Goal: Task Accomplishment & Management: Complete application form

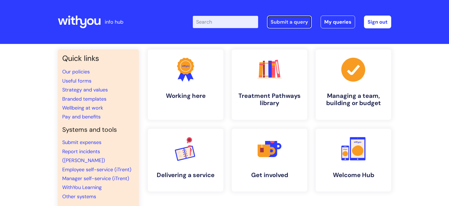
click at [289, 19] on link "Submit a query" at bounding box center [289, 22] width 45 height 13
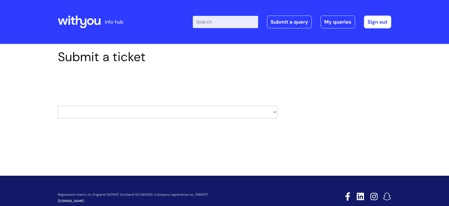
click at [126, 106] on select "HR / People IT and Support Clinical Drug Alerts Finance Accounts Data Support T…" at bounding box center [167, 112] width 219 height 13
select select "it_and_support"
click at [58, 106] on select "HR / People IT and Support Clinical Drug Alerts Finance Accounts Data Support T…" at bounding box center [167, 112] width 219 height 13
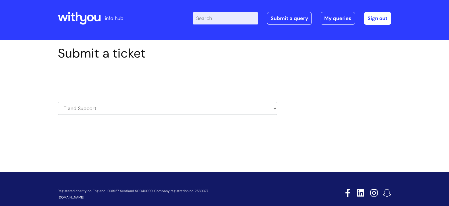
scroll to position [9, 0]
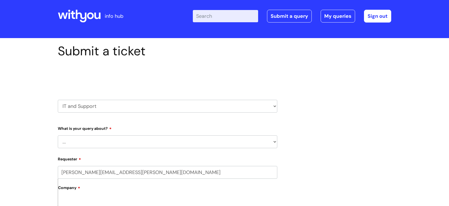
scroll to position [7, 0]
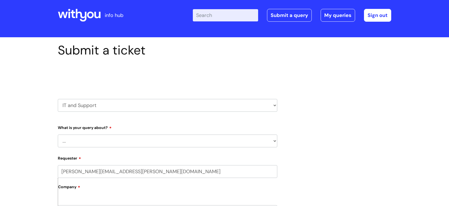
click at [133, 140] on select "... Mobile Phone Reset & MFA Accounts, Starters and Leavers IT Hardware issue I…" at bounding box center [167, 140] width 219 height 13
click at [120, 139] on select "... Mobile Phone Reset & MFA Accounts, Starters and Leavers IT Hardware issue I…" at bounding box center [167, 140] width 219 height 13
select select "Something Else"
click at [58, 134] on select "... Mobile Phone Reset & MFA Accounts, Starters and Leavers IT Hardware issue I…" at bounding box center [167, 140] width 219 height 13
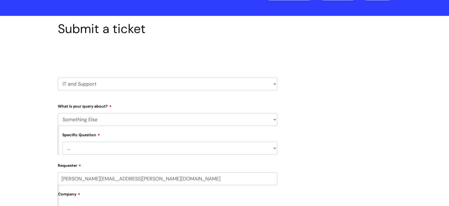
scroll to position [98, 0]
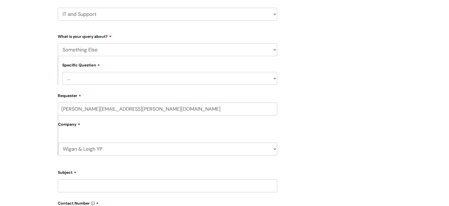
click at [109, 84] on select "... My problem is not listed" at bounding box center [169, 78] width 215 height 13
select select "My problem is not listed"
click at [62, 72] on select "... My problem is not listed" at bounding box center [169, 78] width 215 height 13
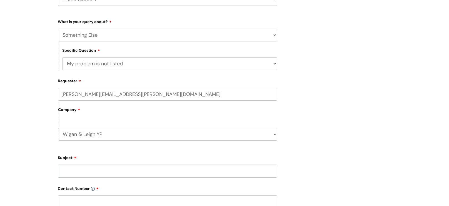
scroll to position [146, 0]
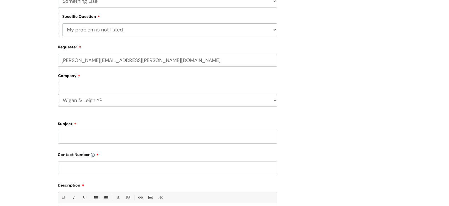
click at [101, 139] on input "Subject" at bounding box center [167, 137] width 219 height 13
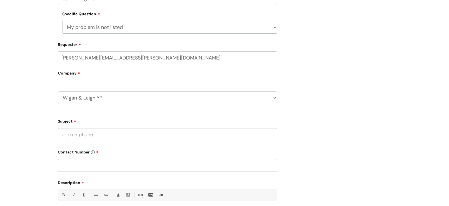
type input "broken phone"
click at [95, 166] on input "text" at bounding box center [167, 165] width 219 height 13
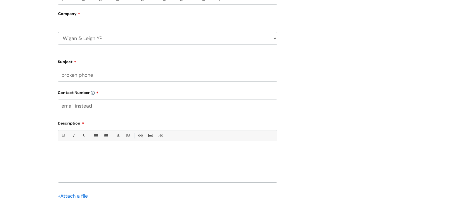
scroll to position [247, 0]
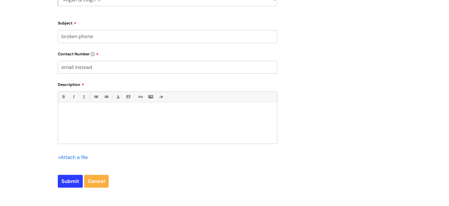
type input "email instead"
click at [99, 127] on div at bounding box center [167, 124] width 219 height 38
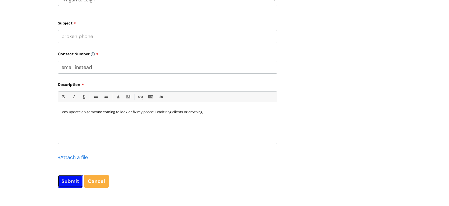
click at [76, 184] on input "Submit" at bounding box center [70, 181] width 25 height 13
type input "Please Wait..."
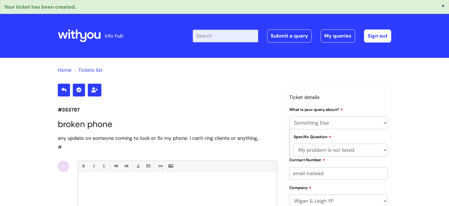
select select "Something Else"
select select "My problem is not listed"
